Goal: Information Seeking & Learning: Learn about a topic

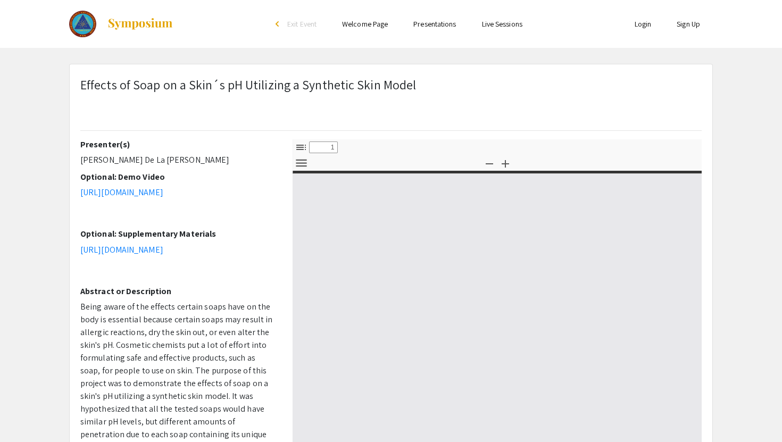
type input "0"
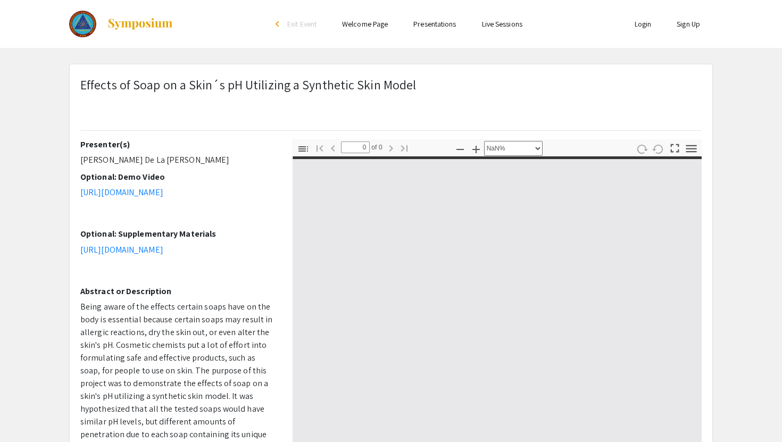
select select "auto"
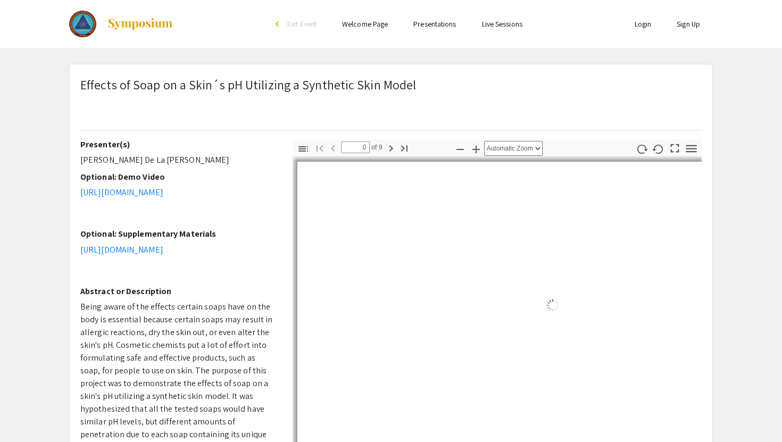
type input "1"
select select "auto"
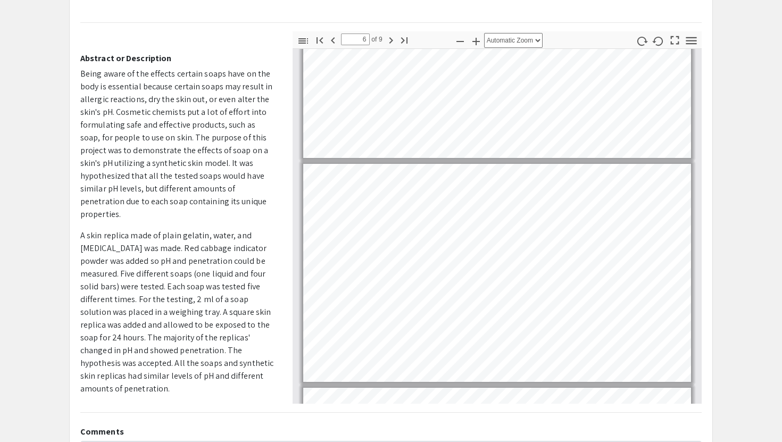
scroll to position [1013, 0]
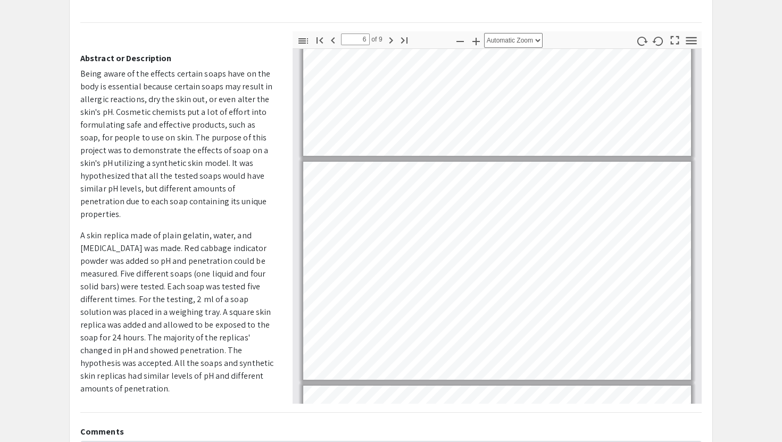
type input "5"
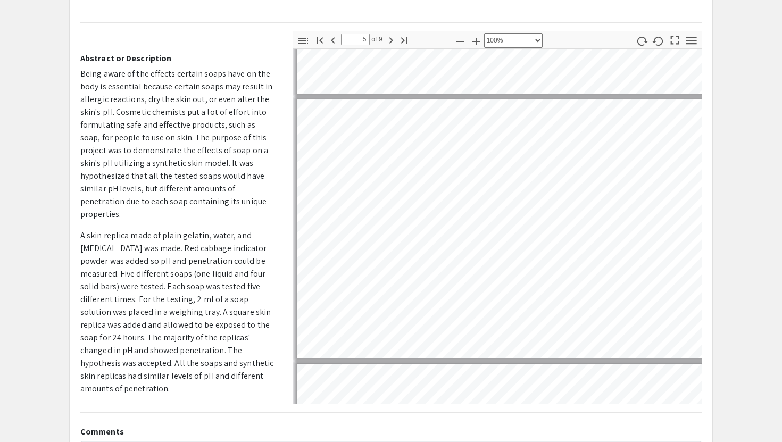
scroll to position [1614, 210]
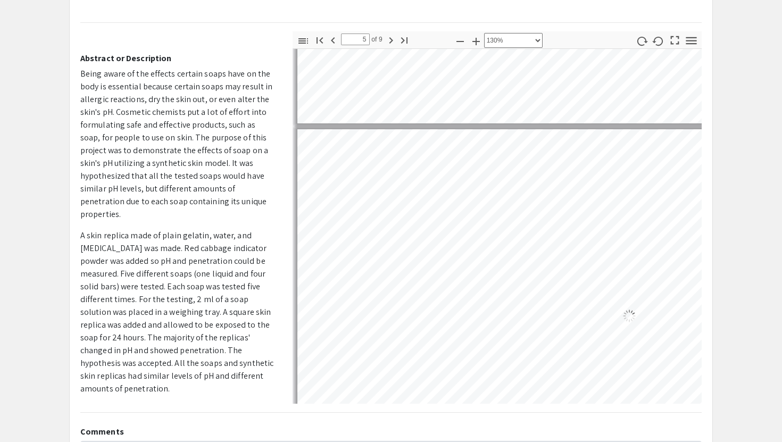
select select "custom"
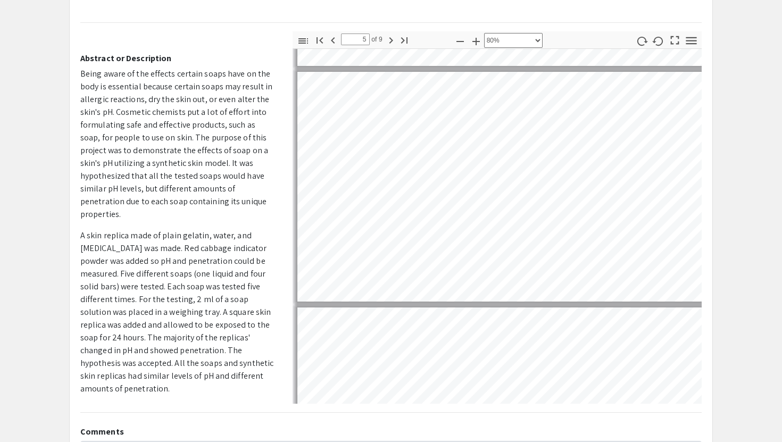
type input "4"
select select "custom"
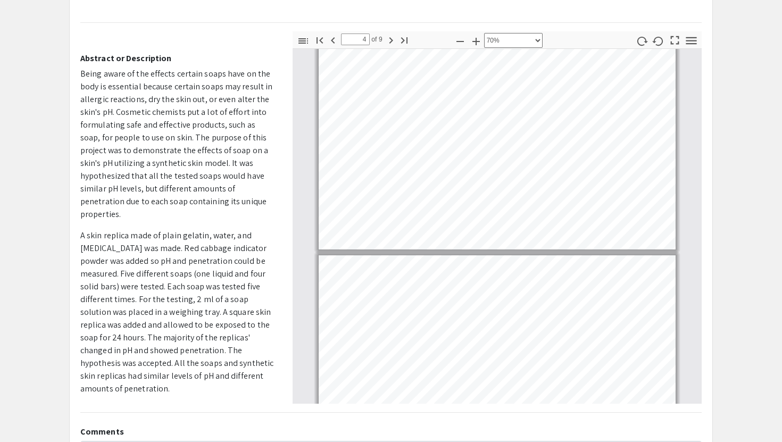
type input "5"
select select "custom"
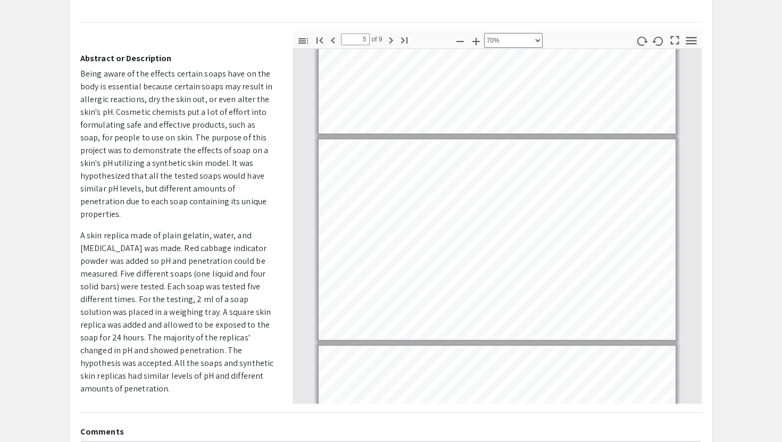
type input "6"
select select "custom"
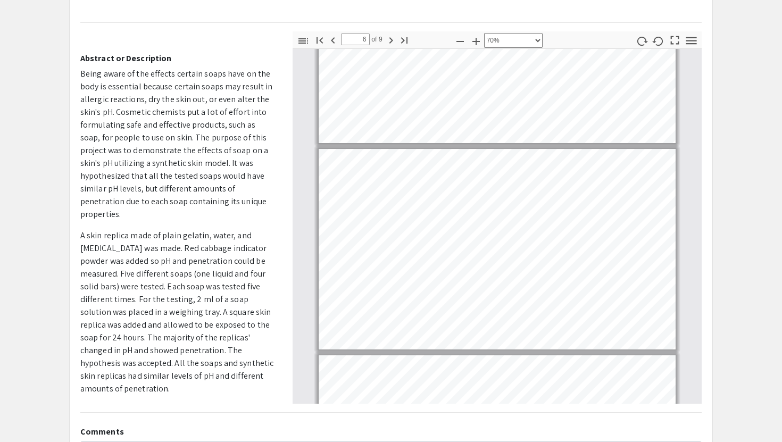
scroll to position [1056, 0]
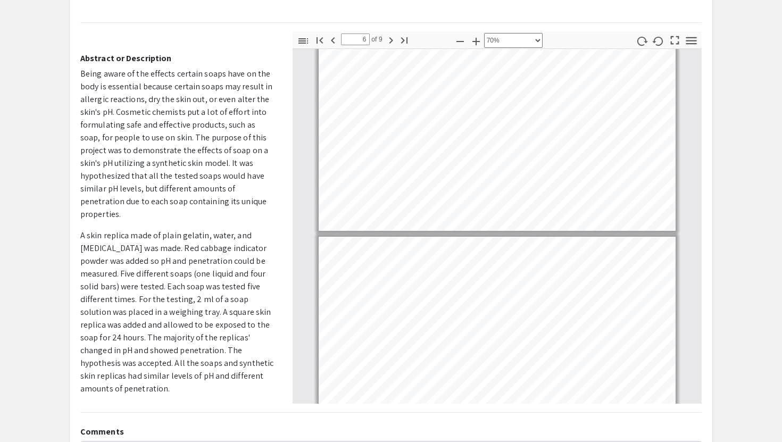
type input "7"
select select "custom"
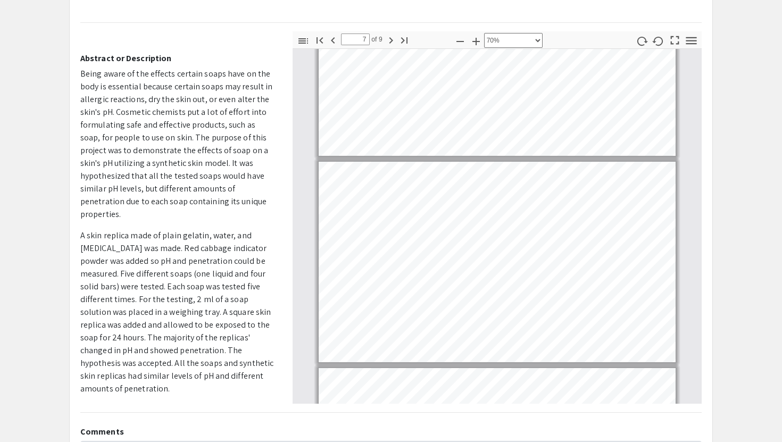
scroll to position [1182, 0]
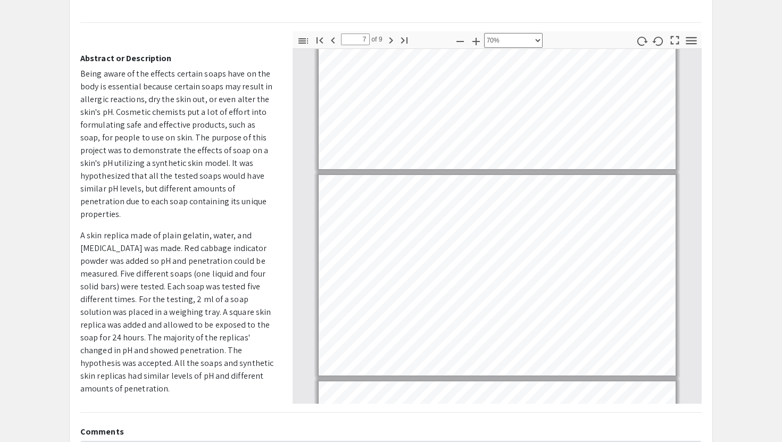
type input "6"
select select "custom"
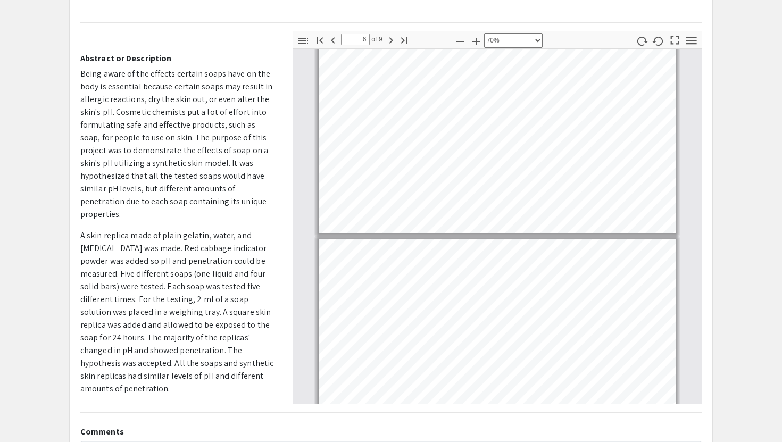
scroll to position [1048, 0]
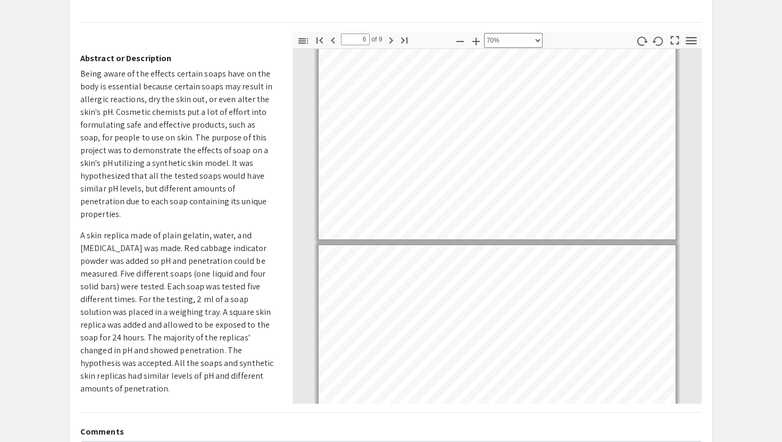
type input "7"
select select "custom"
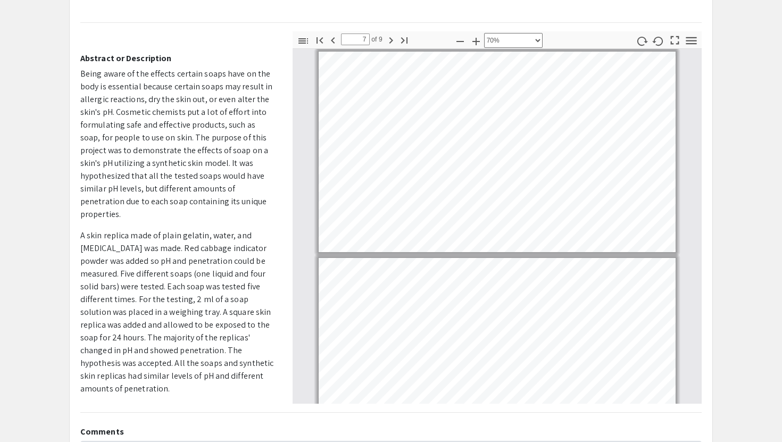
scroll to position [1255, 0]
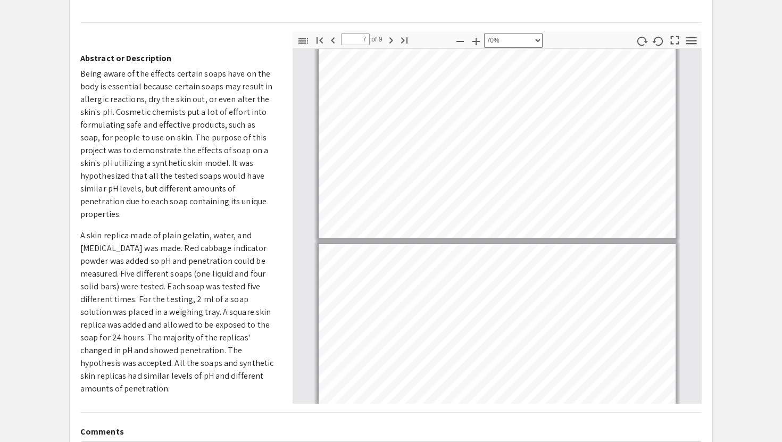
type input "8"
select select "custom"
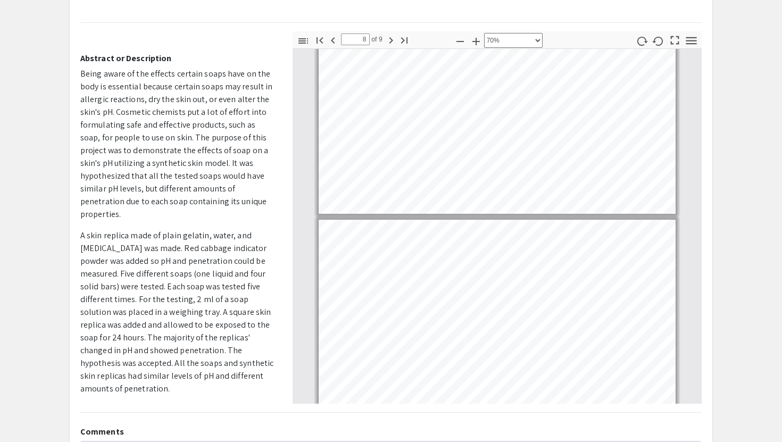
scroll to position [1283, 0]
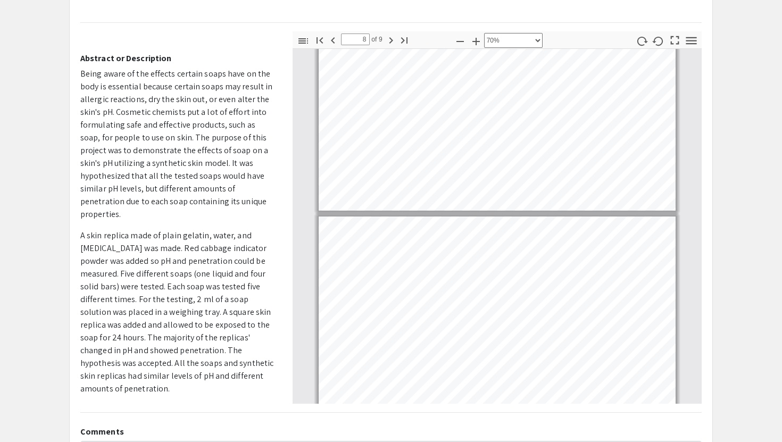
type input "7"
select select "custom"
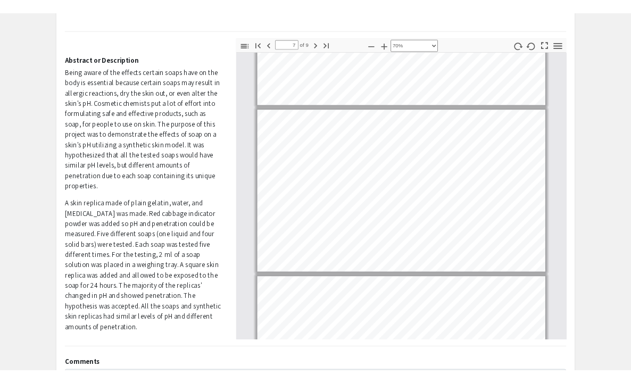
scroll to position [0, 0]
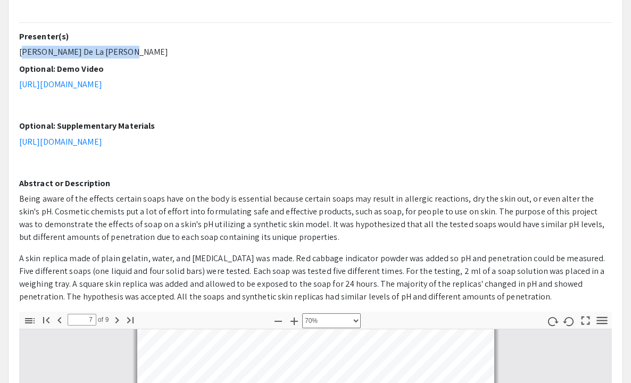
drag, startPoint x: 513, startPoint y: 53, endPoint x: 503, endPoint y: 42, distance: 14.7
click at [503, 42] on div "Presenter(s) [PERSON_NAME] De La [PERSON_NAME] Optional: Demo Video [URL][DOMAI…" at bounding box center [315, 171] width 593 height 280
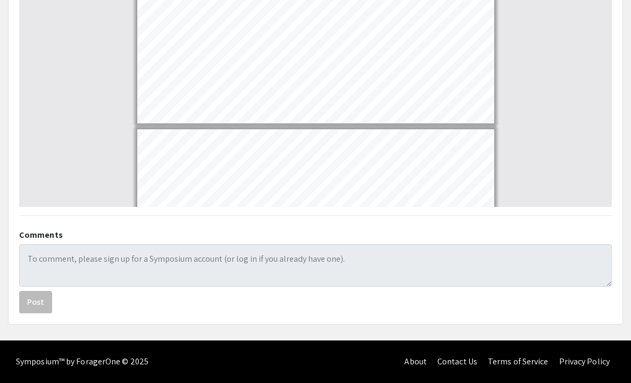
scroll to position [1222, 0]
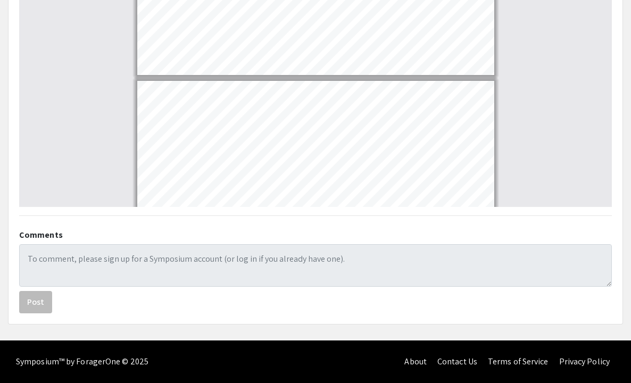
type input "6"
select select "custom"
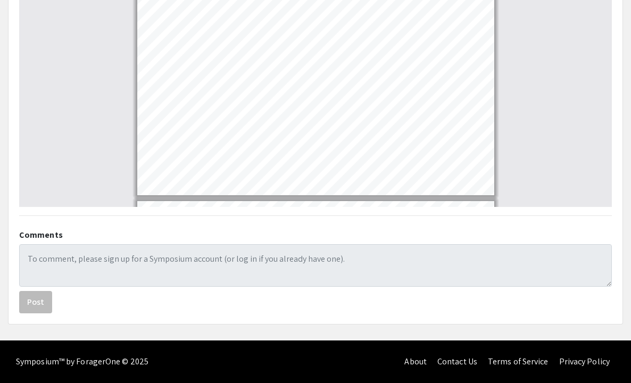
type input "5"
select select "custom"
type input "4"
select select "custom"
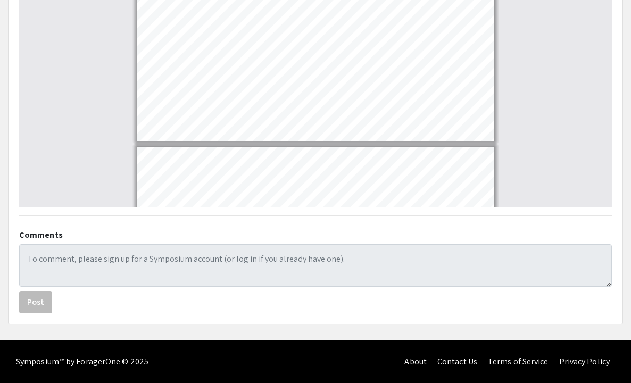
type input "3"
select select "custom"
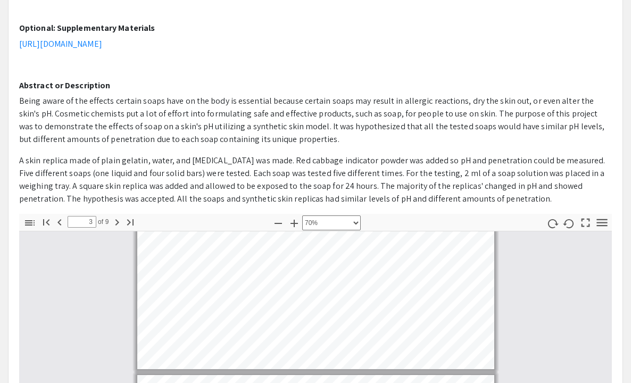
scroll to position [0, 0]
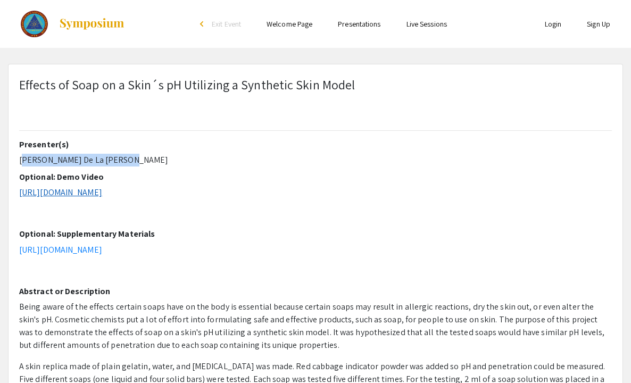
click at [102, 194] on link "[URL][DOMAIN_NAME]" at bounding box center [60, 192] width 83 height 11
click at [102, 246] on link "[URL][DOMAIN_NAME]" at bounding box center [60, 249] width 83 height 11
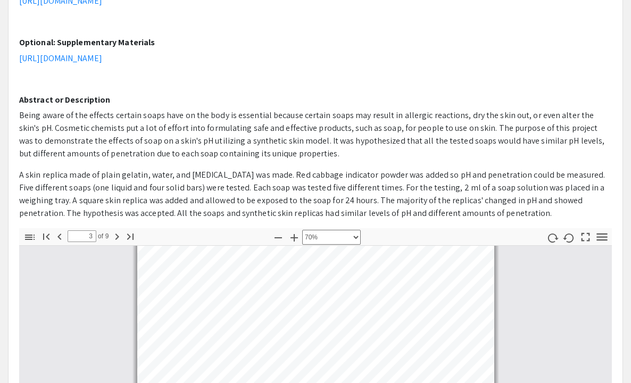
scroll to position [194, 0]
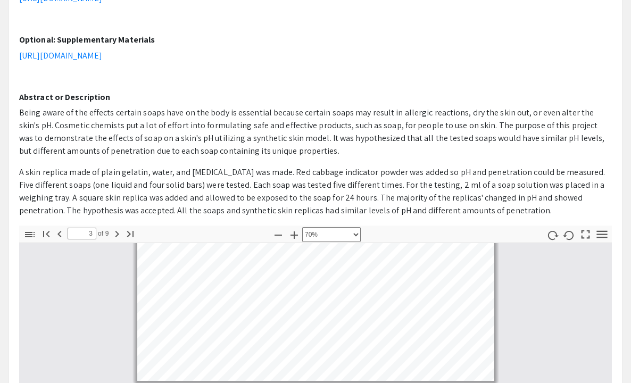
click at [112, 174] on span "A skin replica made of plain gelatin, water, and [MEDICAL_DATA] was made. Red c…" at bounding box center [312, 191] width 586 height 49
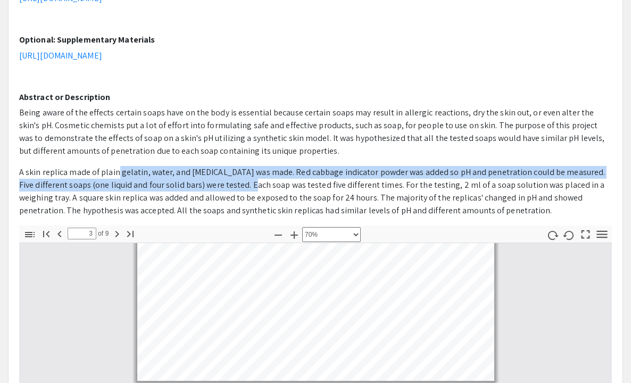
drag, startPoint x: 117, startPoint y: 173, endPoint x: 217, endPoint y: 177, distance: 100.1
click at [222, 178] on span "A skin replica made of plain gelatin, water, and [MEDICAL_DATA] was made. Red c…" at bounding box center [312, 191] width 586 height 49
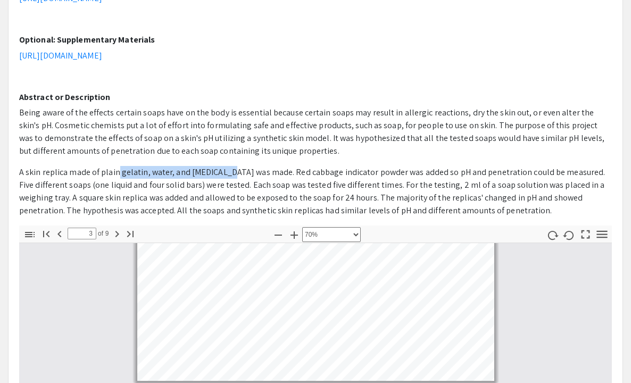
click at [211, 177] on span "A skin replica made of plain gelatin, water, and [MEDICAL_DATA] was made. Red c…" at bounding box center [312, 191] width 586 height 49
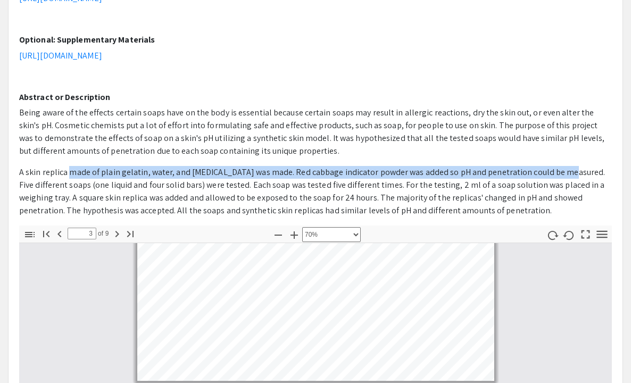
drag, startPoint x: 68, startPoint y: 173, endPoint x: 556, endPoint y: 171, distance: 488.5
click at [556, 171] on span "A skin replica made of plain gelatin, water, and [MEDICAL_DATA] was made. Red c…" at bounding box center [312, 191] width 586 height 49
copy span "made of plain gelatin, water, and [MEDICAL_DATA] was made. Red cabbage indicato…"
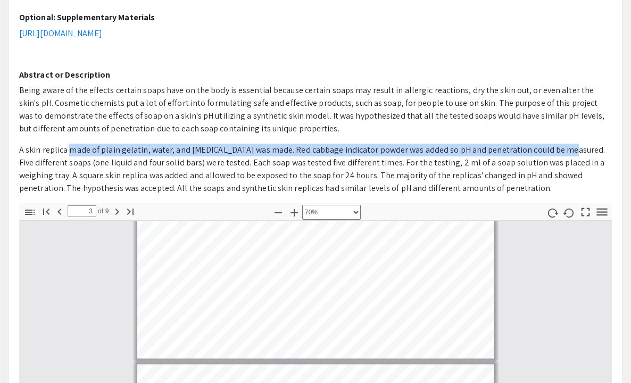
scroll to position [218, 0]
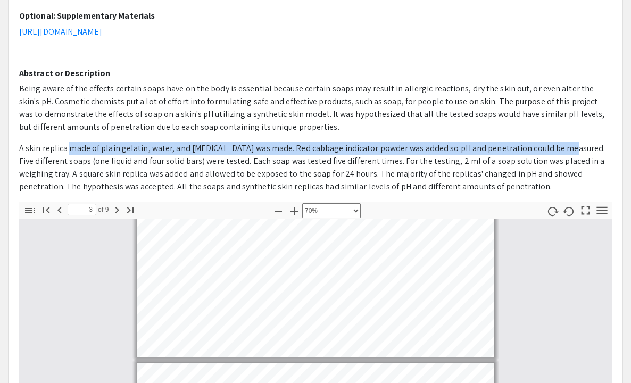
type input "2"
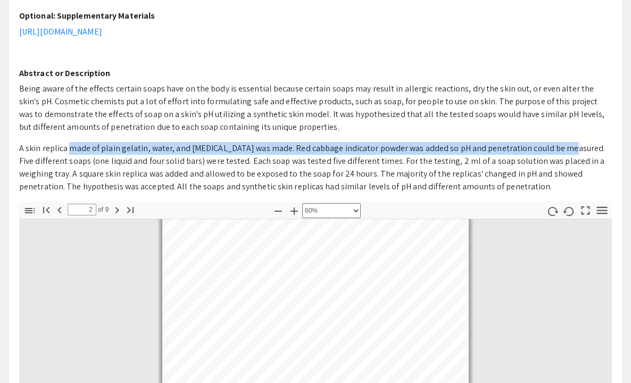
scroll to position [0, 0]
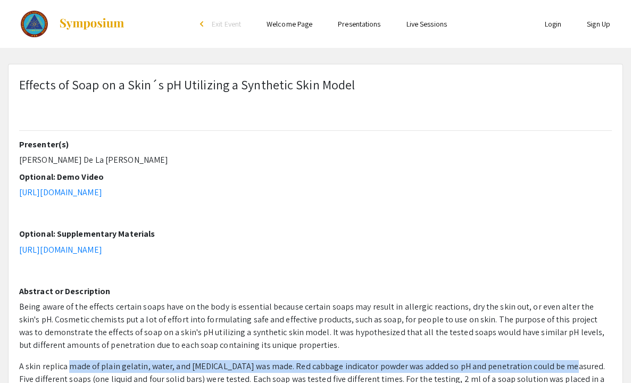
select select "custom"
type input "1"
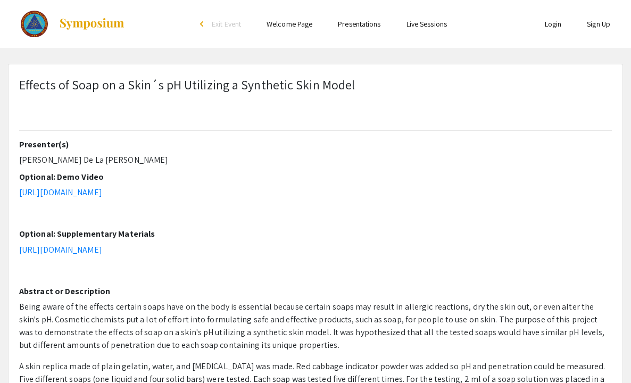
select select "custom"
click at [363, 27] on link "Presentations" at bounding box center [359, 24] width 43 height 10
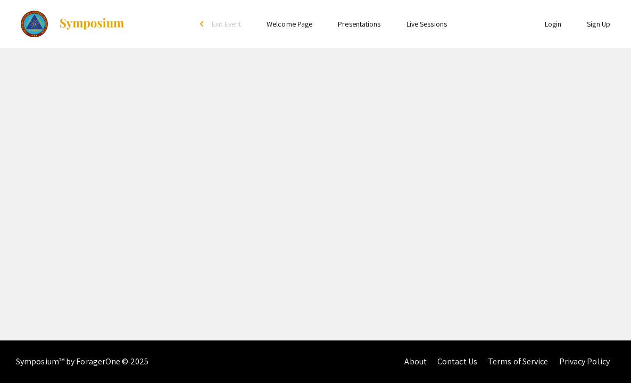
select select "custom"
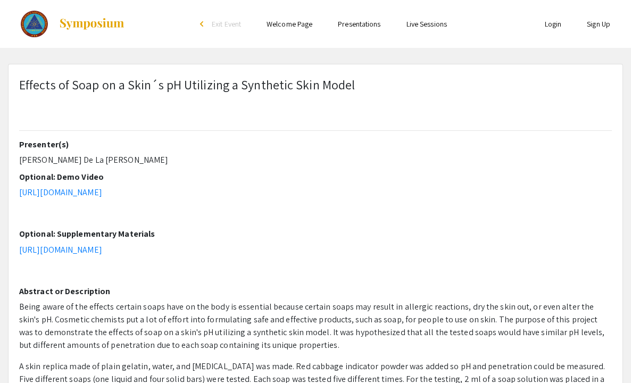
type input "0"
select select "custom"
type input "1"
select select "custom"
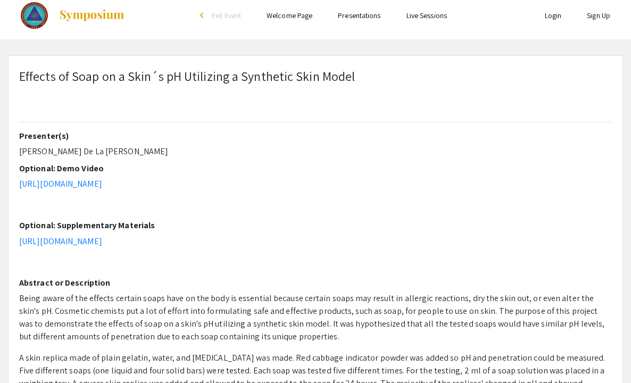
click at [72, 72] on span "Effects of Soap on a Skin´s pH Utilizing a Synthetic Skin Model" at bounding box center [187, 76] width 336 height 17
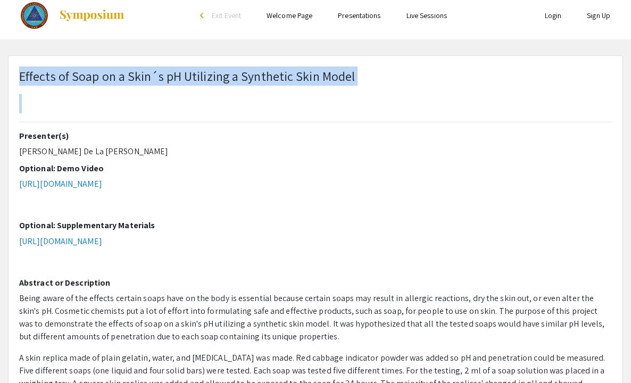
click at [72, 72] on span "Effects of Soap on a Skin´s pH Utilizing a Synthetic Skin Model" at bounding box center [187, 76] width 336 height 17
copy span "Effects of Soap on a Skin´s pH Utilizing a Synthetic Skin Model"
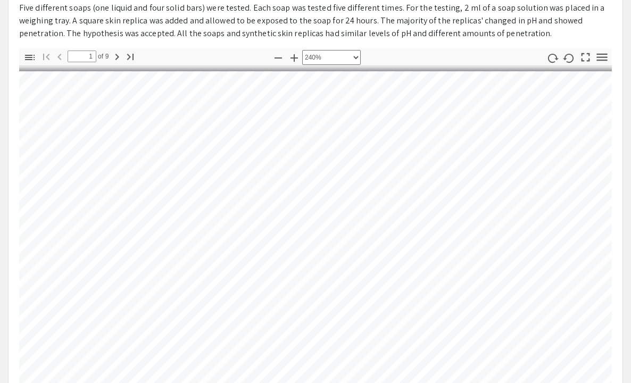
scroll to position [398, 0]
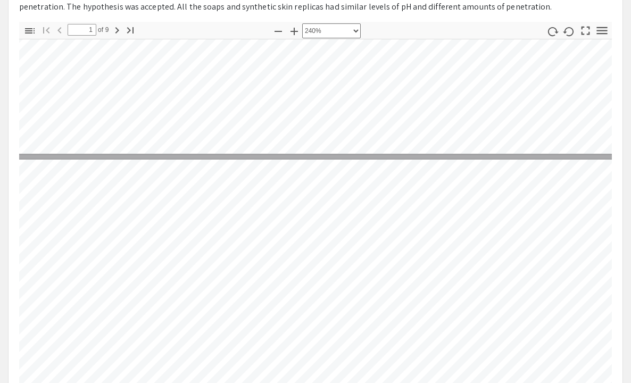
type input "2"
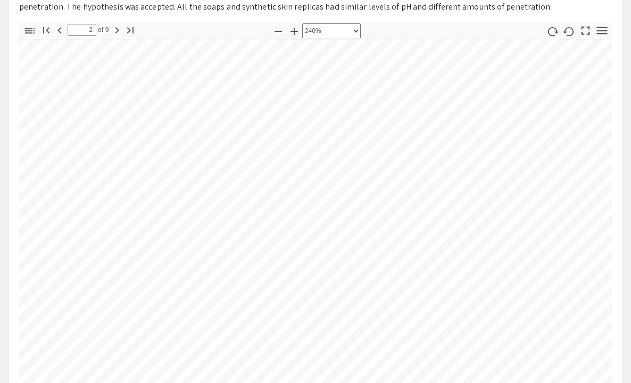
scroll to position [900, 437]
click at [285, 29] on icon "button" at bounding box center [278, 31] width 13 height 13
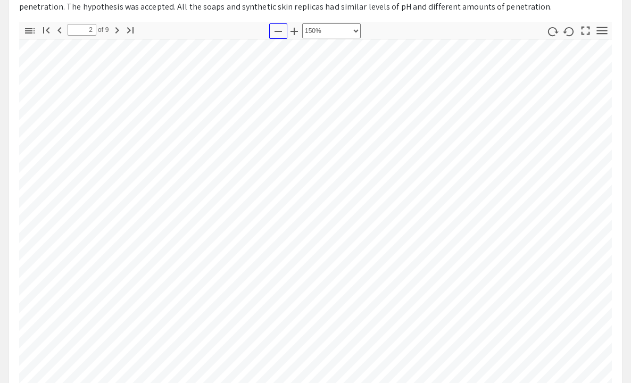
click at [285, 29] on icon "button" at bounding box center [278, 31] width 13 height 13
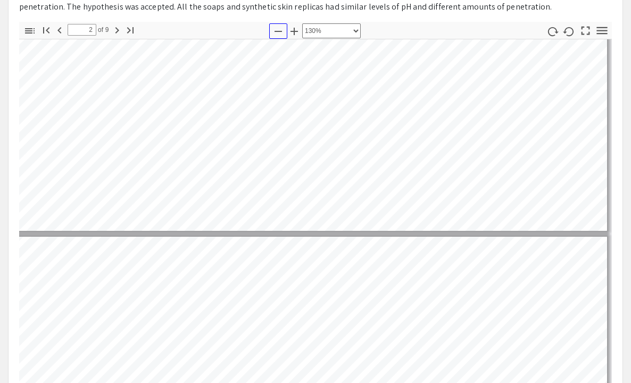
scroll to position [493, 81]
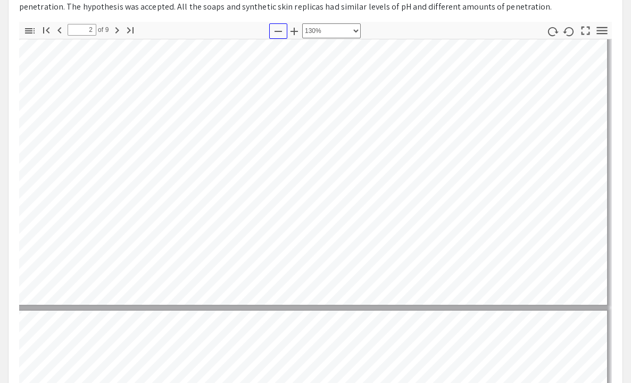
click at [285, 29] on icon "button" at bounding box center [278, 31] width 13 height 13
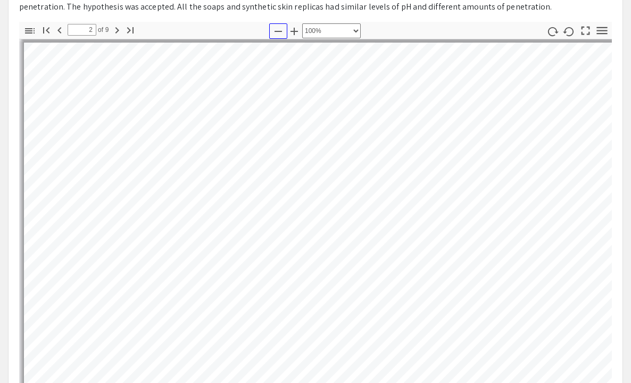
click at [285, 29] on icon "button" at bounding box center [278, 31] width 13 height 13
select select "custom"
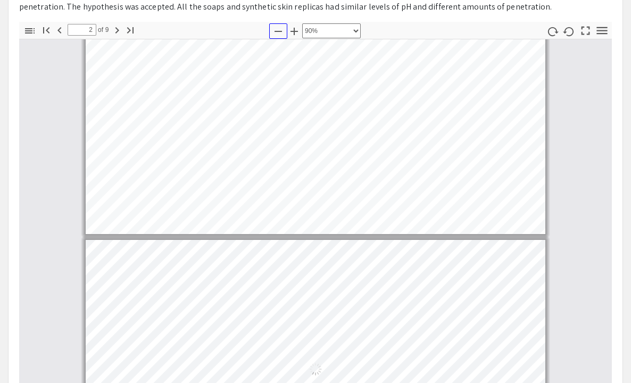
click at [285, 29] on icon "button" at bounding box center [278, 31] width 13 height 13
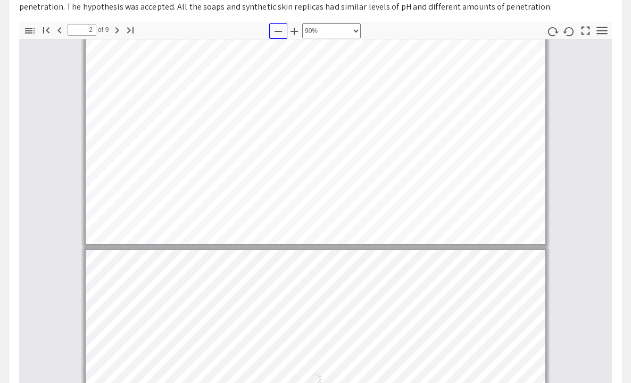
type input "2"
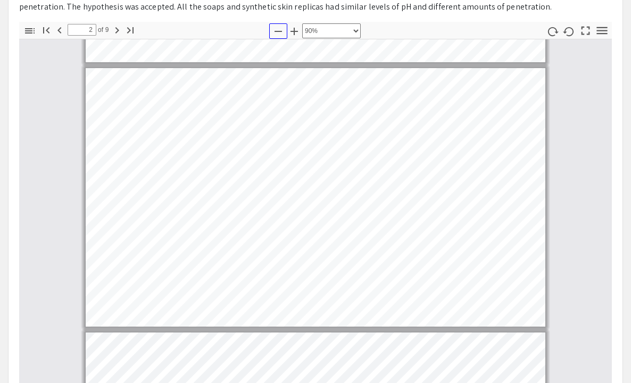
click at [285, 29] on icon "button" at bounding box center [278, 31] width 13 height 13
select select "custom"
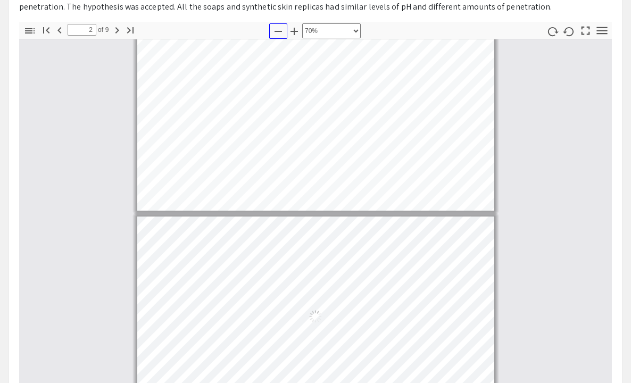
scroll to position [212, 0]
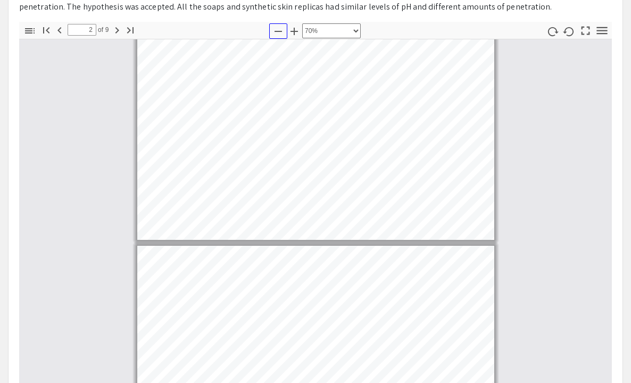
type input "1"
select select "custom"
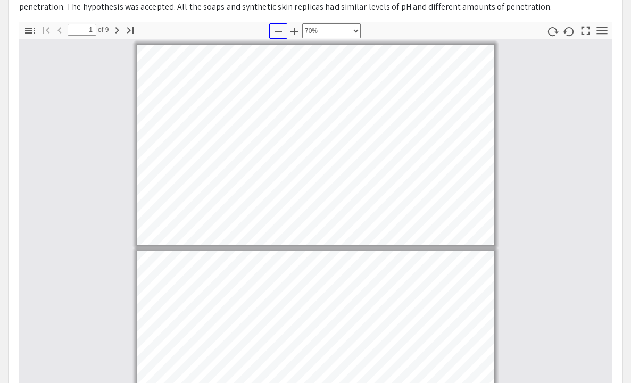
scroll to position [378, 0]
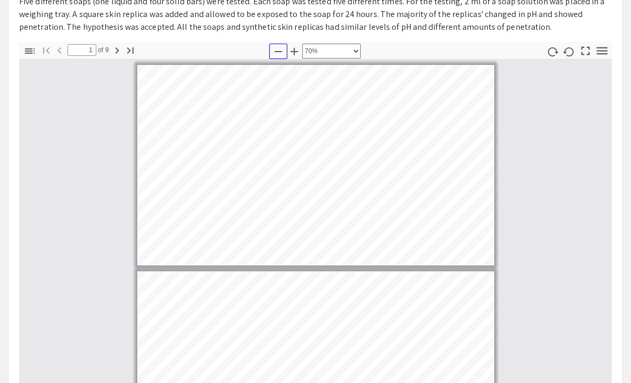
type input "2"
select select "custom"
type input "3"
select select "custom"
type input "4"
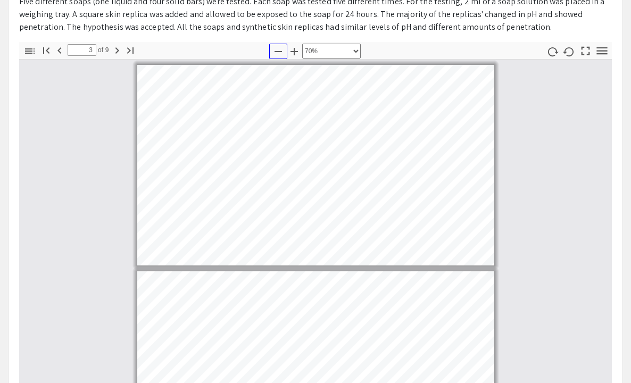
select select "custom"
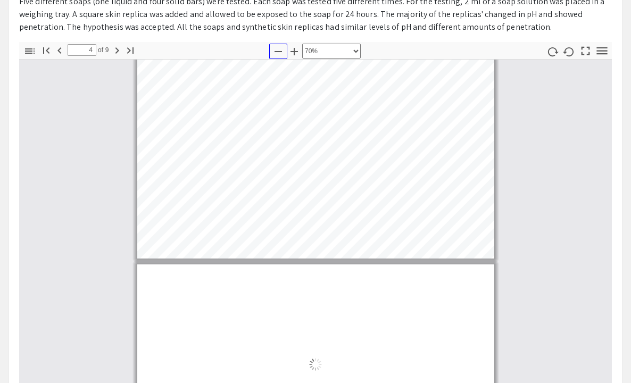
type input "5"
select select "custom"
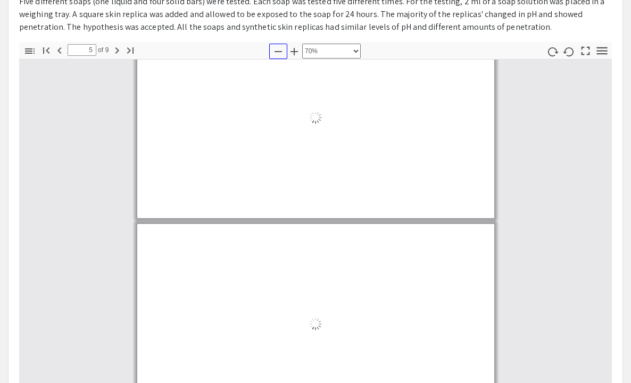
type input "6"
select select "custom"
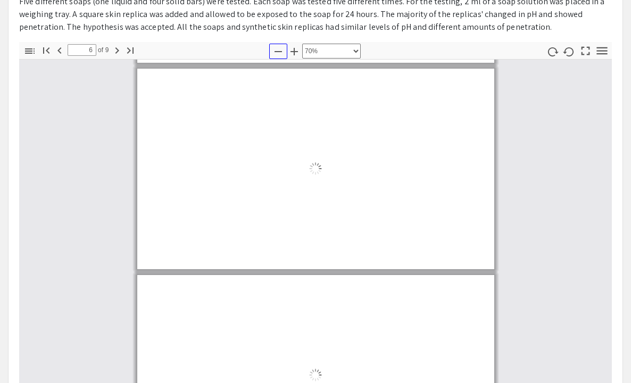
type input "7"
select select "custom"
type input "8"
select select "custom"
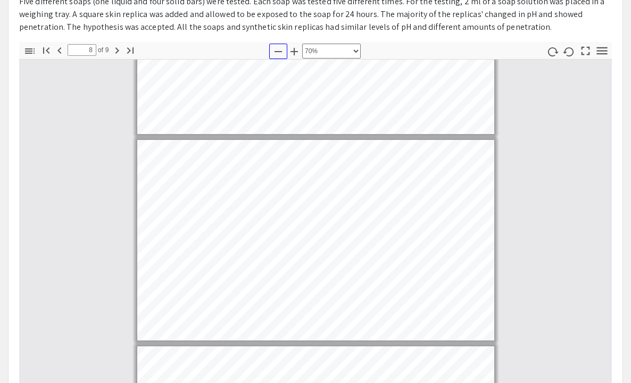
type input "9"
select select "custom"
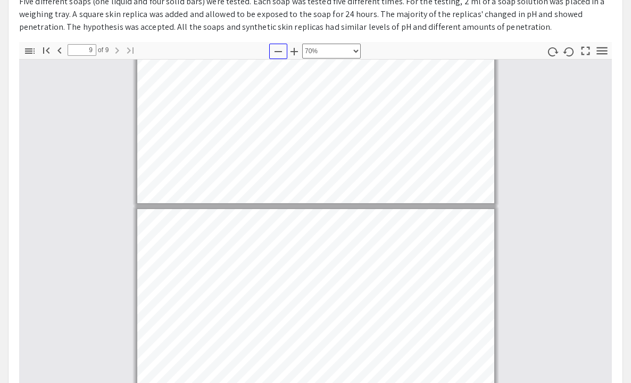
scroll to position [585, 0]
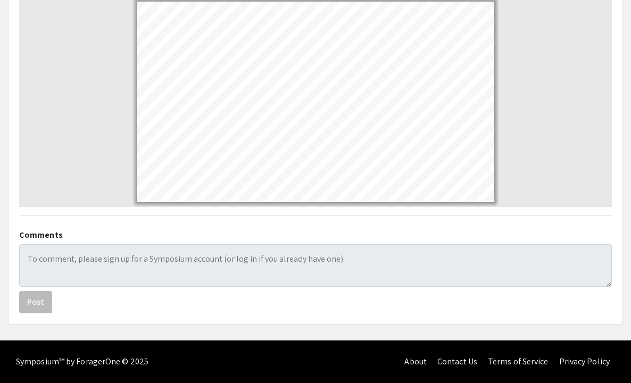
type input "8"
select select "custom"
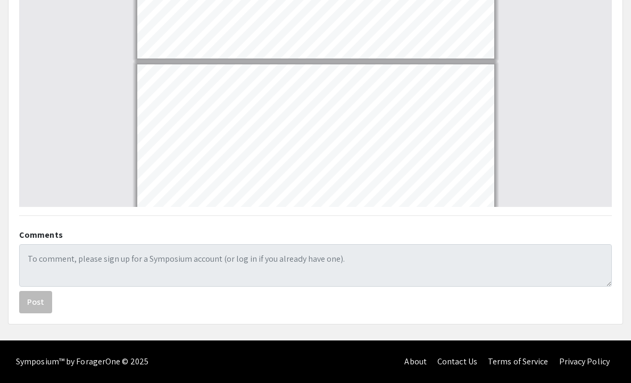
scroll to position [1444, 0]
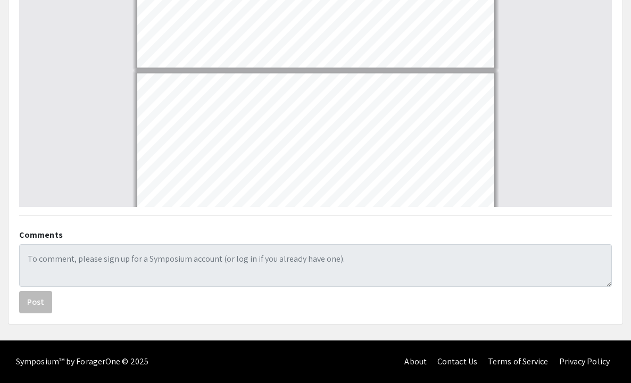
type input "7"
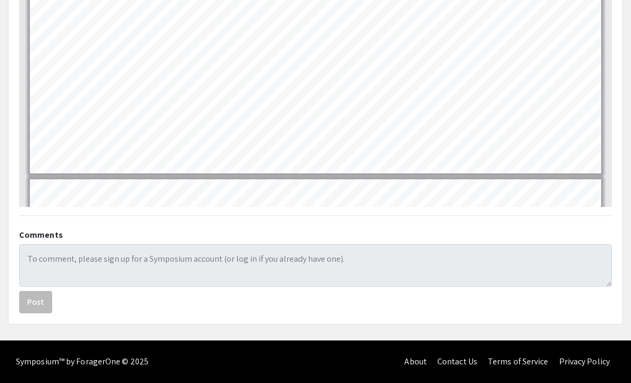
select select "1"
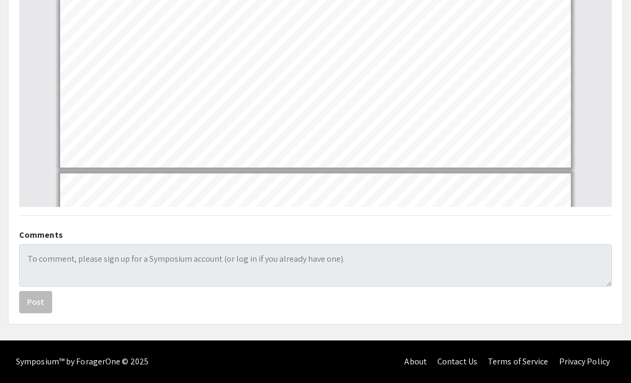
scroll to position [2288, 0]
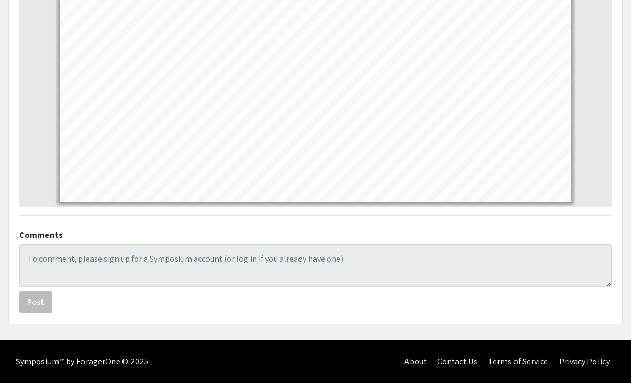
type input "8"
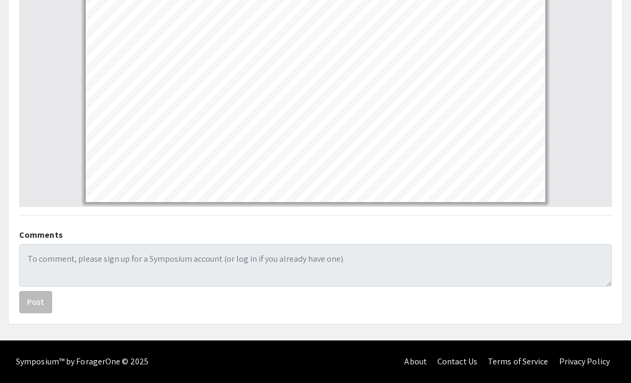
scroll to position [1857, 0]
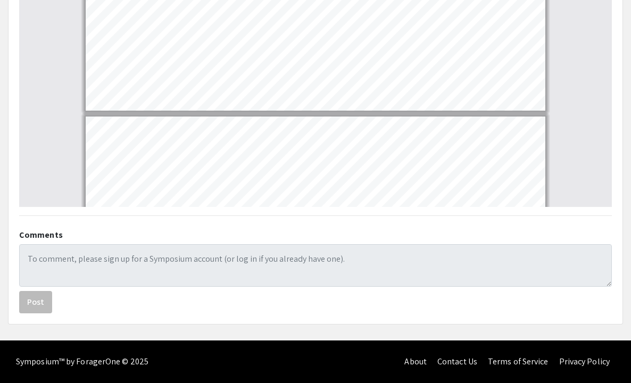
select select "custom"
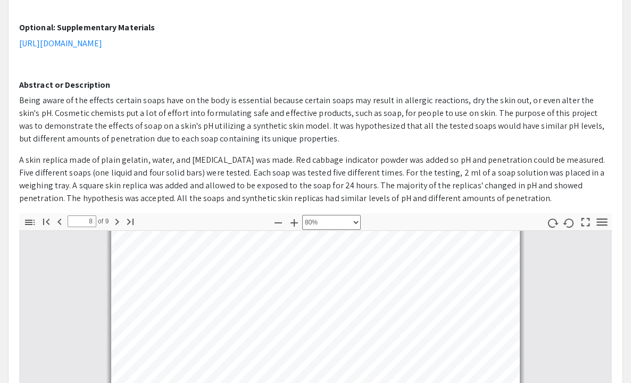
scroll to position [218, 0]
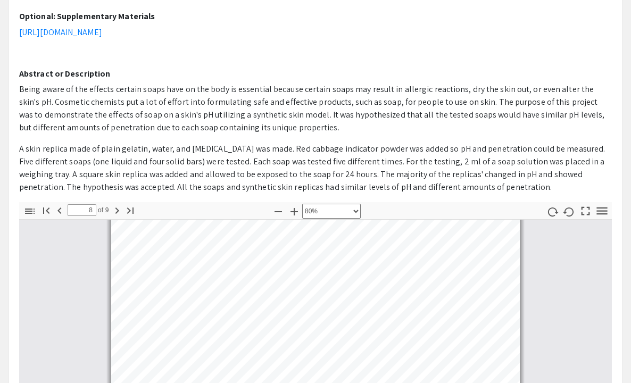
type input "9"
select select "custom"
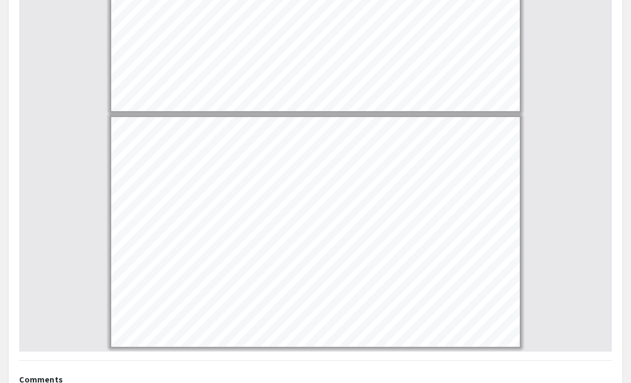
scroll to position [454, 0]
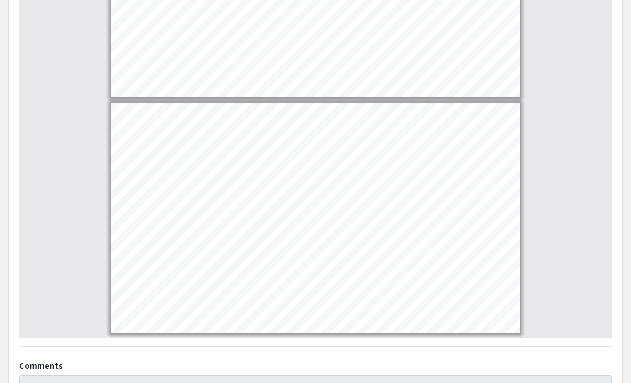
click at [12, 159] on div "Thumbnails Document Outline Attachments Layers Current Outline Item Toggle Side…" at bounding box center [315, 151] width 609 height 372
drag, startPoint x: 12, startPoint y: 159, endPoint x: 14, endPoint y: 137, distance: 21.4
click at [14, 137] on div "Thumbnails Document Outline Attachments Layers Current Outline Item Toggle Side…" at bounding box center [315, 151] width 609 height 372
type input "8"
select select "custom"
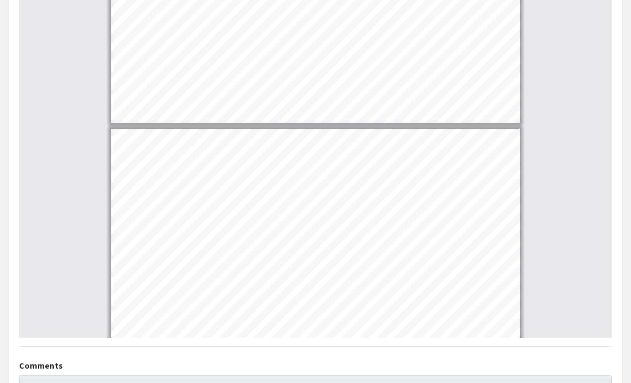
type input "7"
select select "custom"
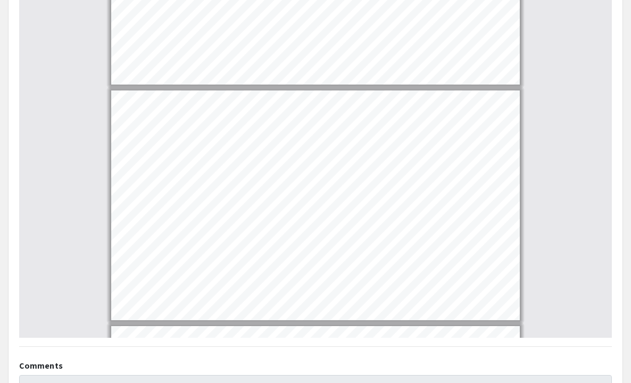
type input "6"
select select "custom"
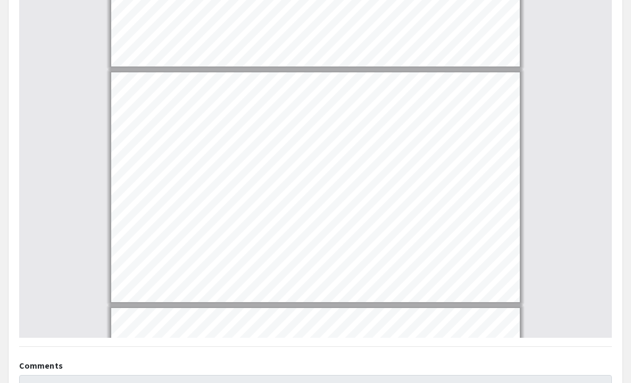
type input "5"
select select "custom"
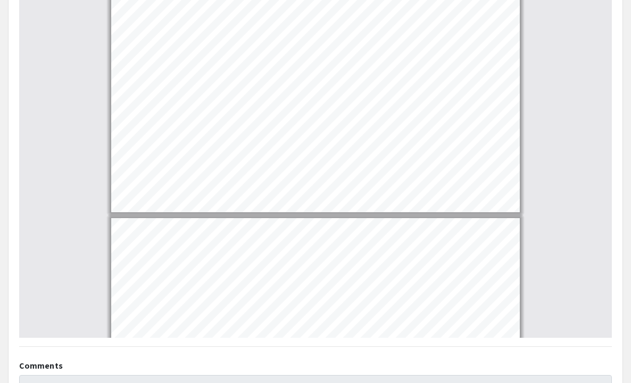
type input "4"
select select "custom"
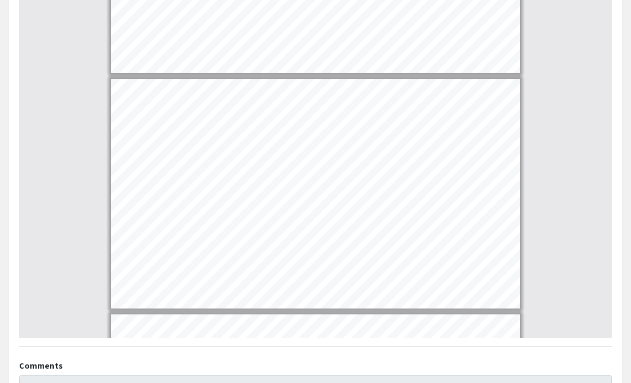
type input "3"
select select "custom"
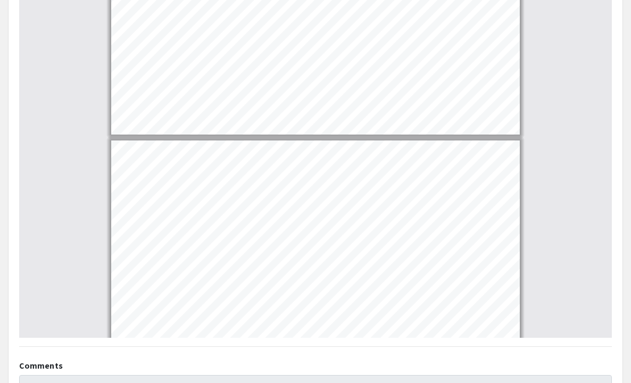
type input "2"
select select "custom"
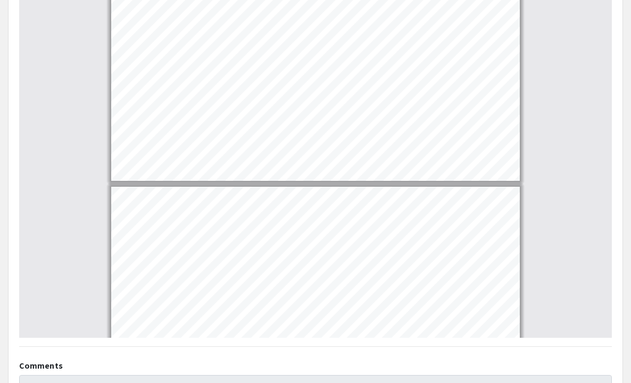
scroll to position [0, 0]
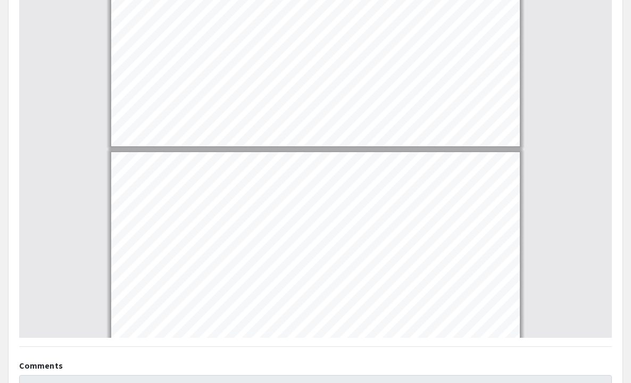
type input "1"
select select "custom"
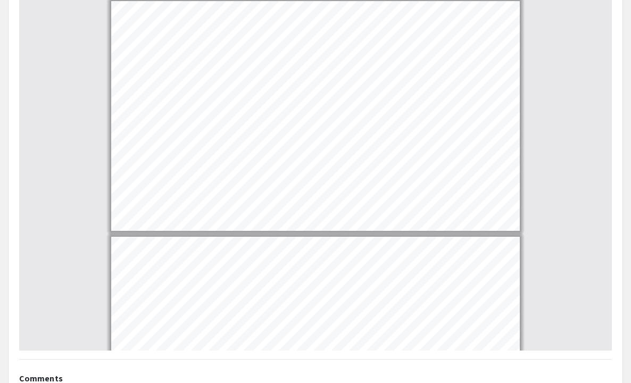
scroll to position [441, 0]
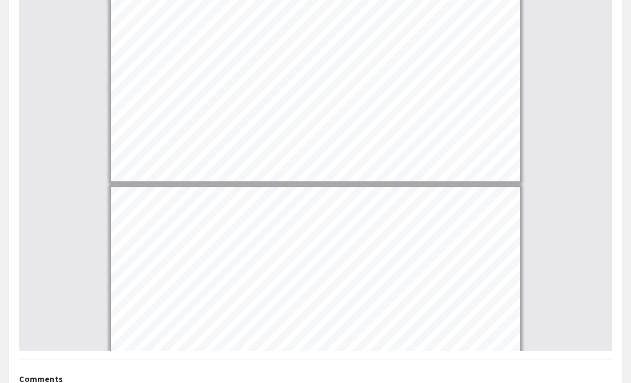
type input "2"
select select "custom"
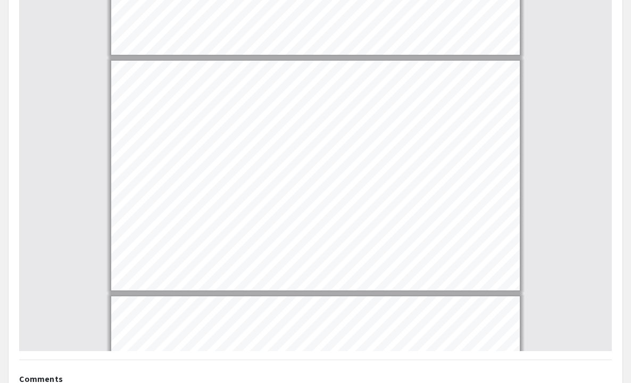
scroll to position [178, 0]
type input "1"
select select "custom"
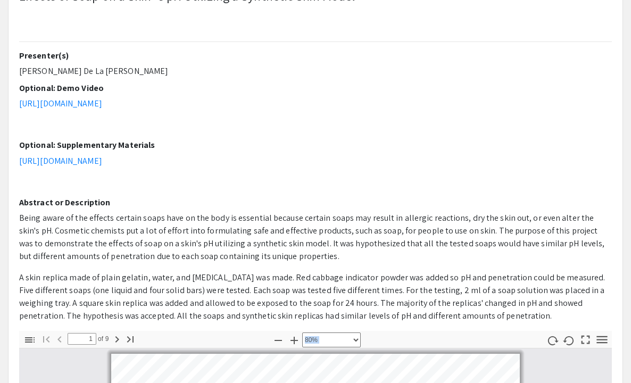
scroll to position [0, 0]
